Goal: Task Accomplishment & Management: Manage account settings

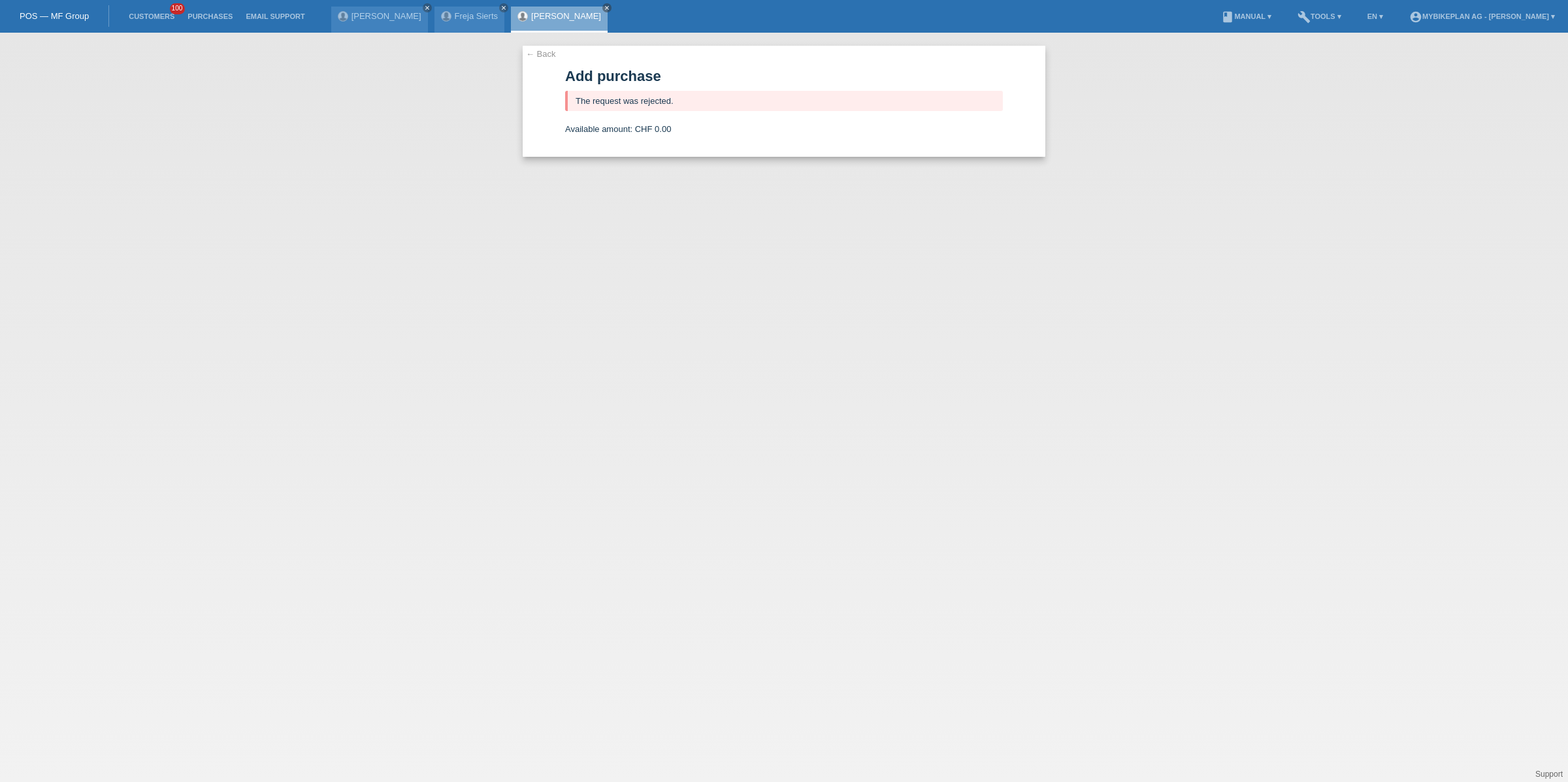
click at [161, 10] on li "Customers 100" at bounding box center [152, 16] width 59 height 33
click at [167, 20] on link "Customers" at bounding box center [152, 16] width 59 height 8
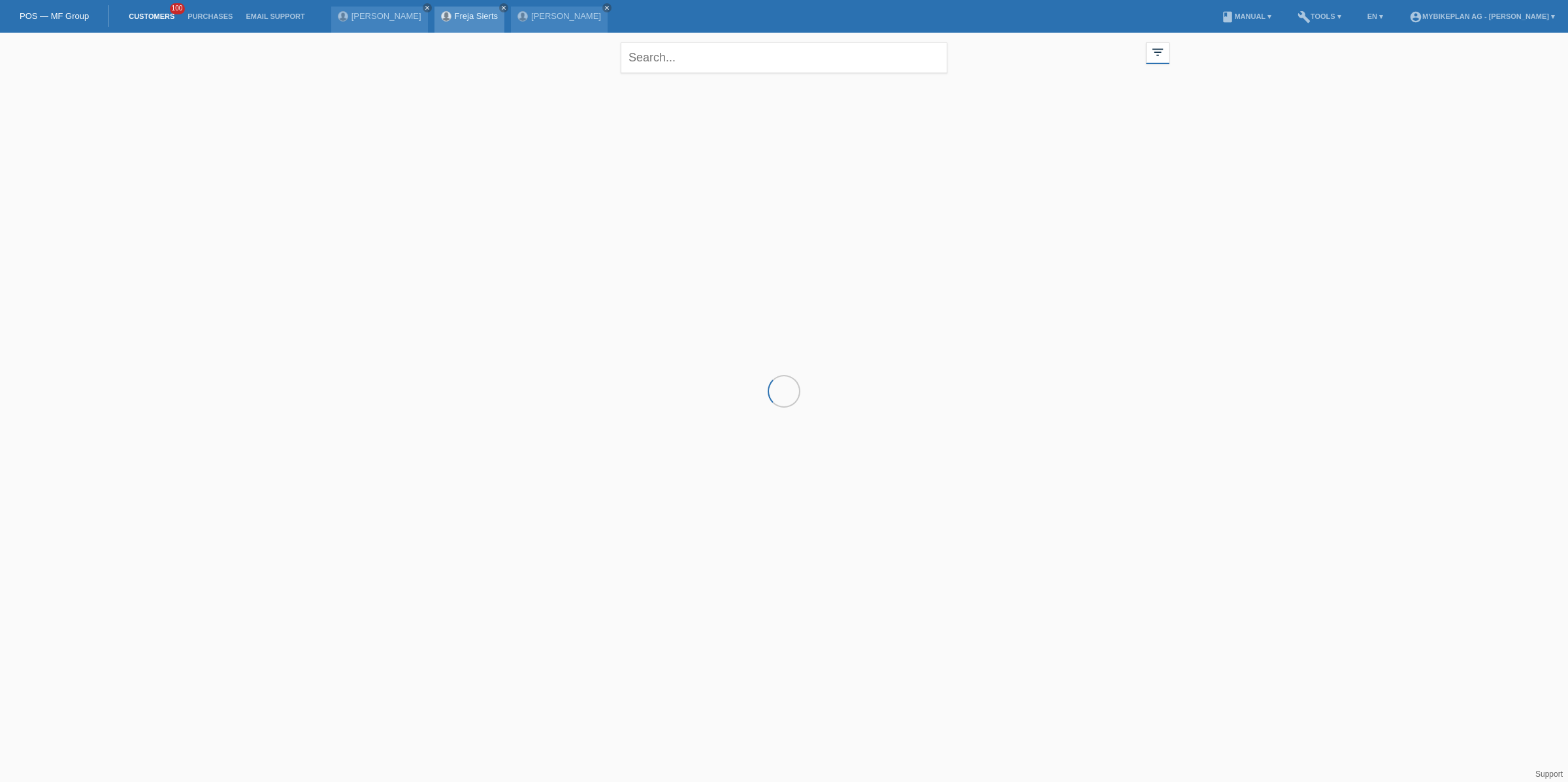
click at [498, 16] on link "Freja Sierts" at bounding box center [476, 15] width 43 height 10
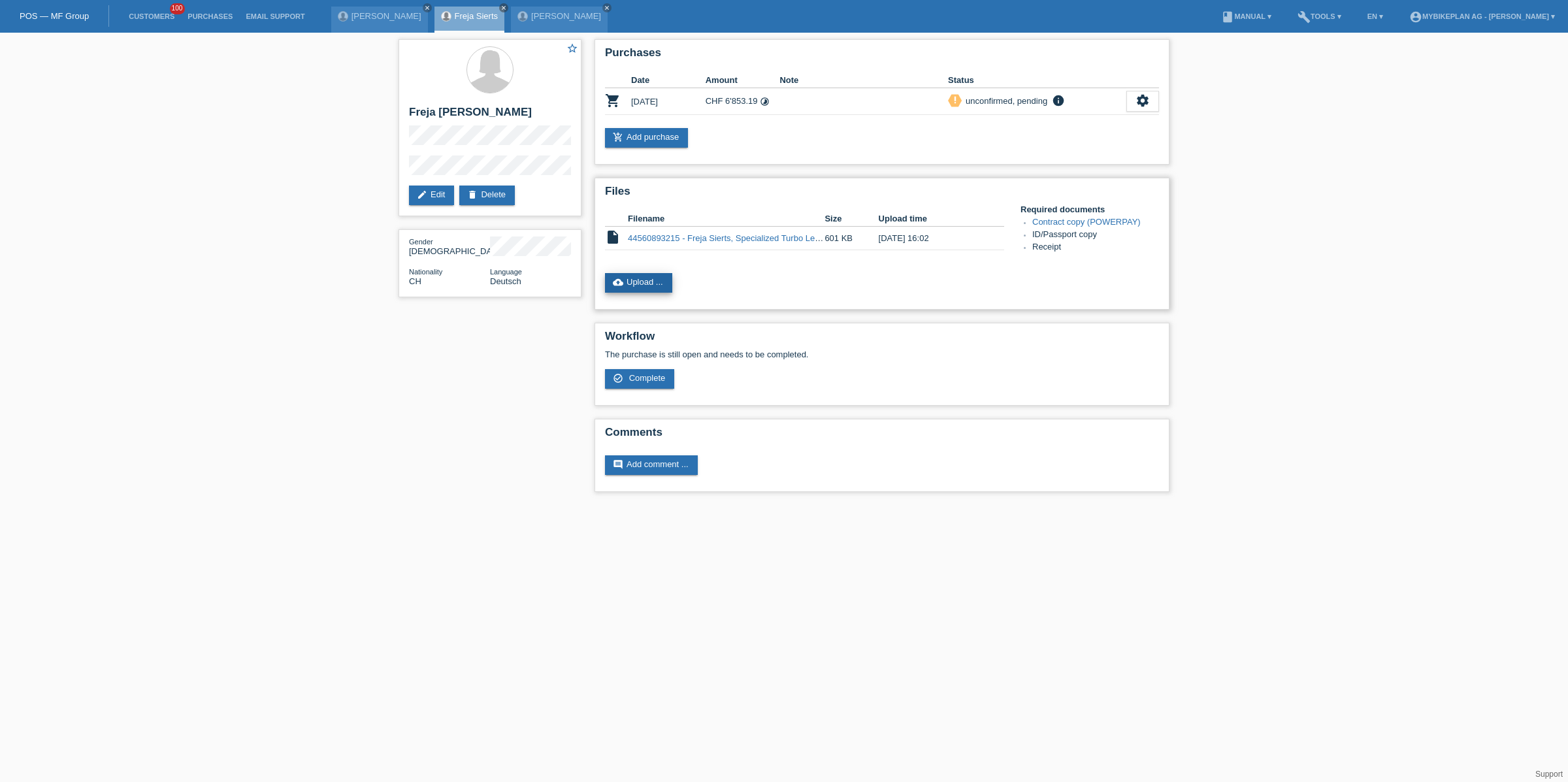
click at [630, 279] on link "cloud_upload Upload ..." at bounding box center [639, 282] width 68 height 20
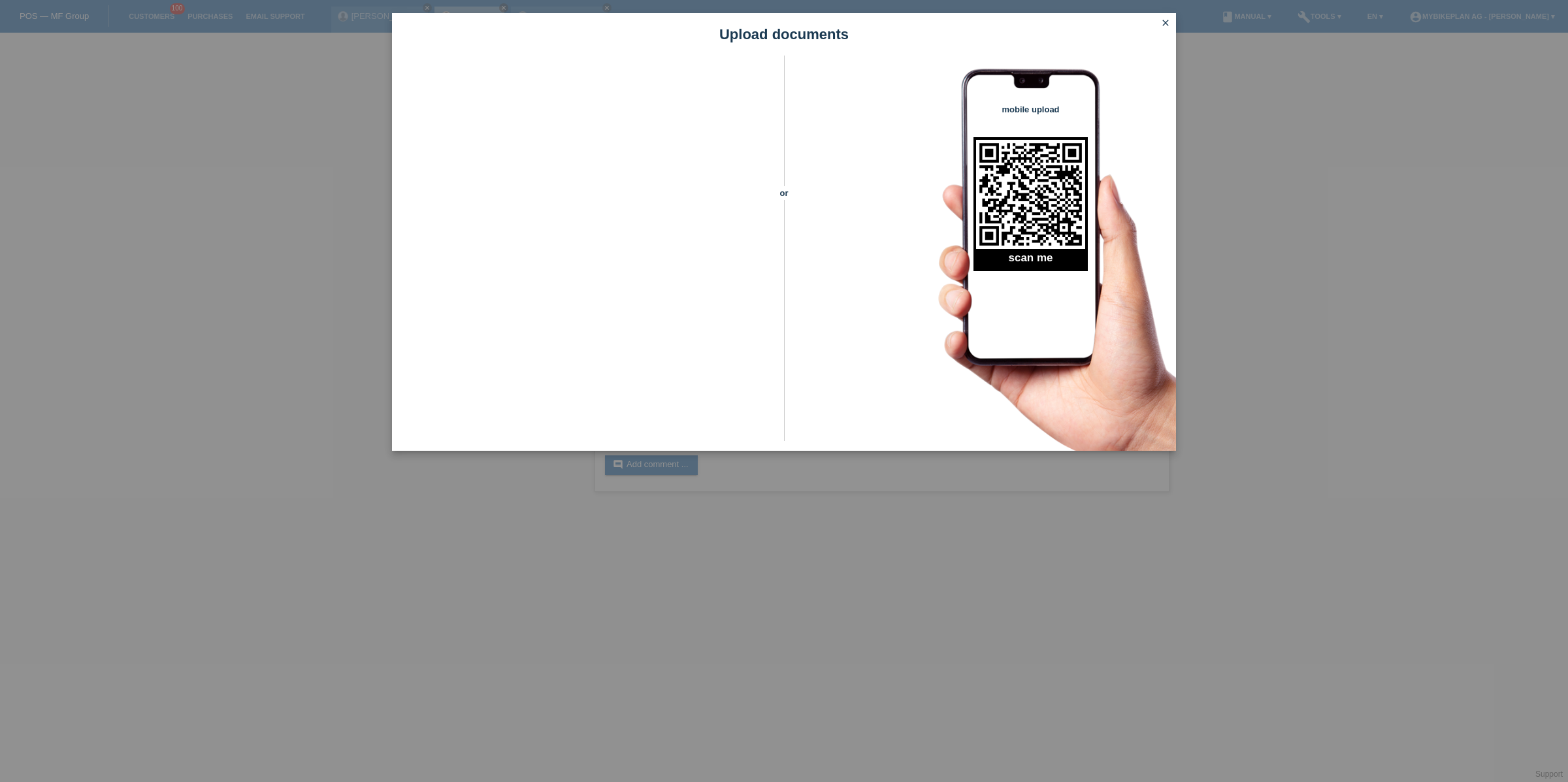
click at [1173, 24] on link "close" at bounding box center [1165, 23] width 17 height 15
